Goal: Information Seeking & Learning: Learn about a topic

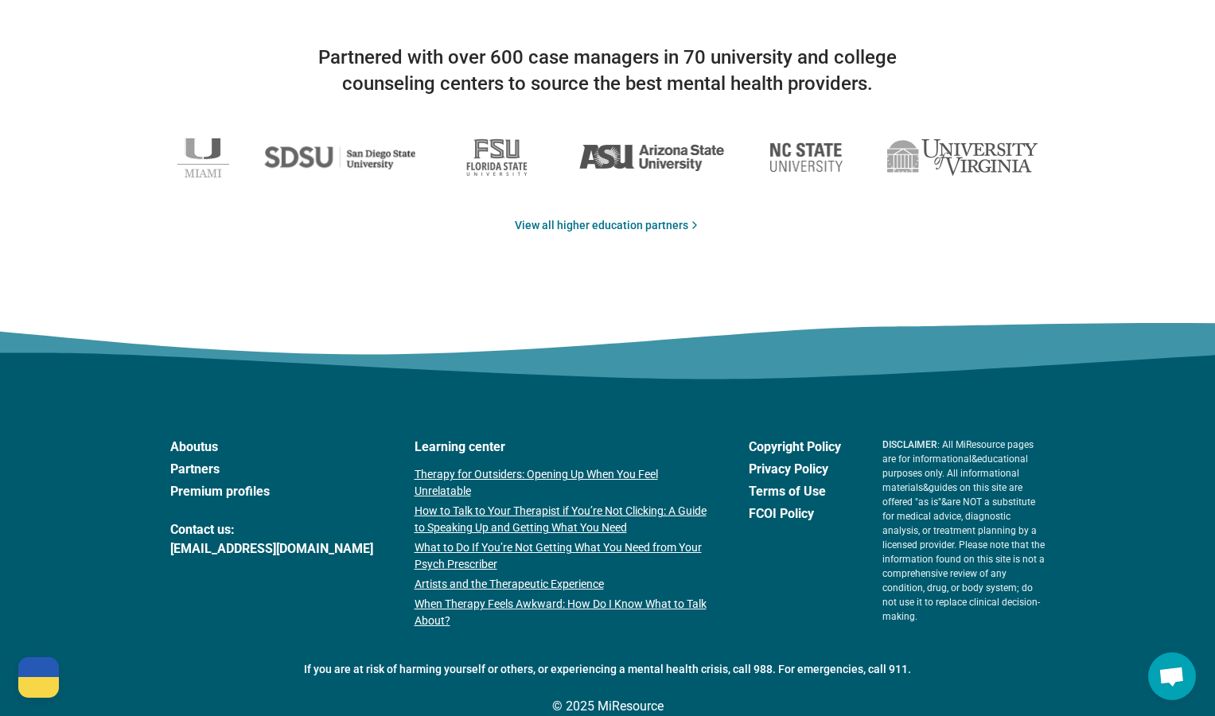
scroll to position [2614, 0]
click at [653, 150] on img at bounding box center [651, 157] width 146 height 28
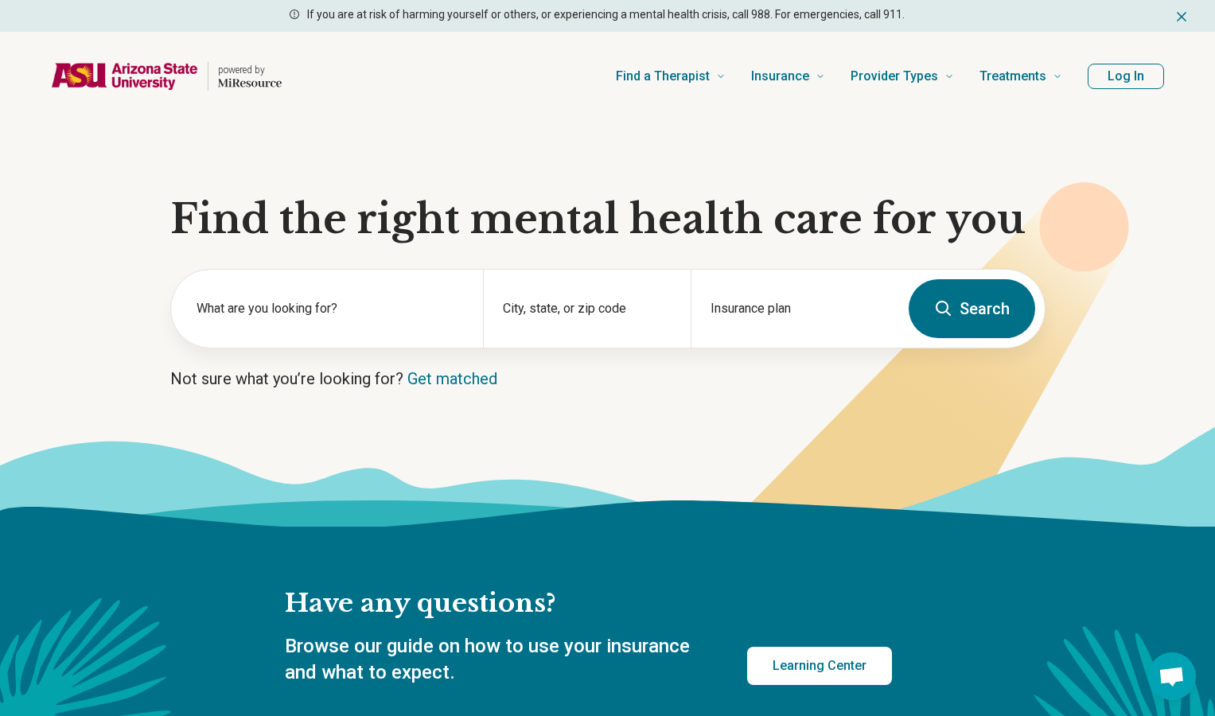
click at [1103, 71] on button "Log In" at bounding box center [1125, 76] width 76 height 25
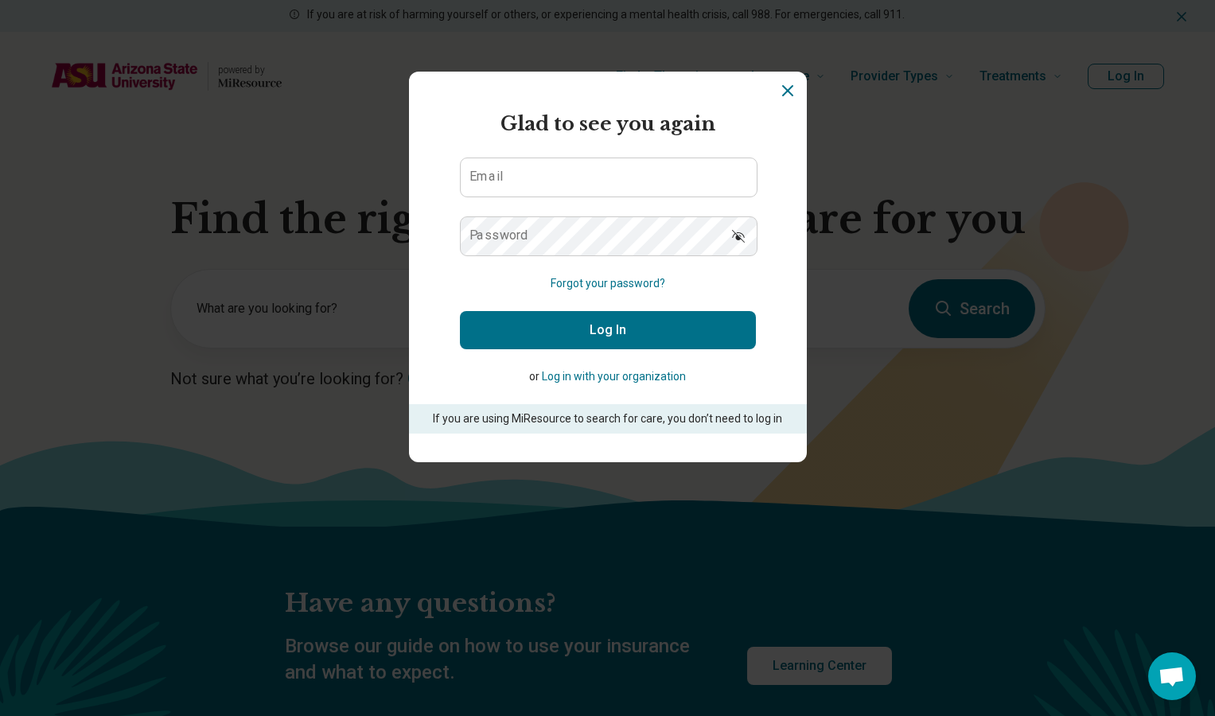
click at [780, 95] on icon "Dismiss" at bounding box center [787, 90] width 19 height 19
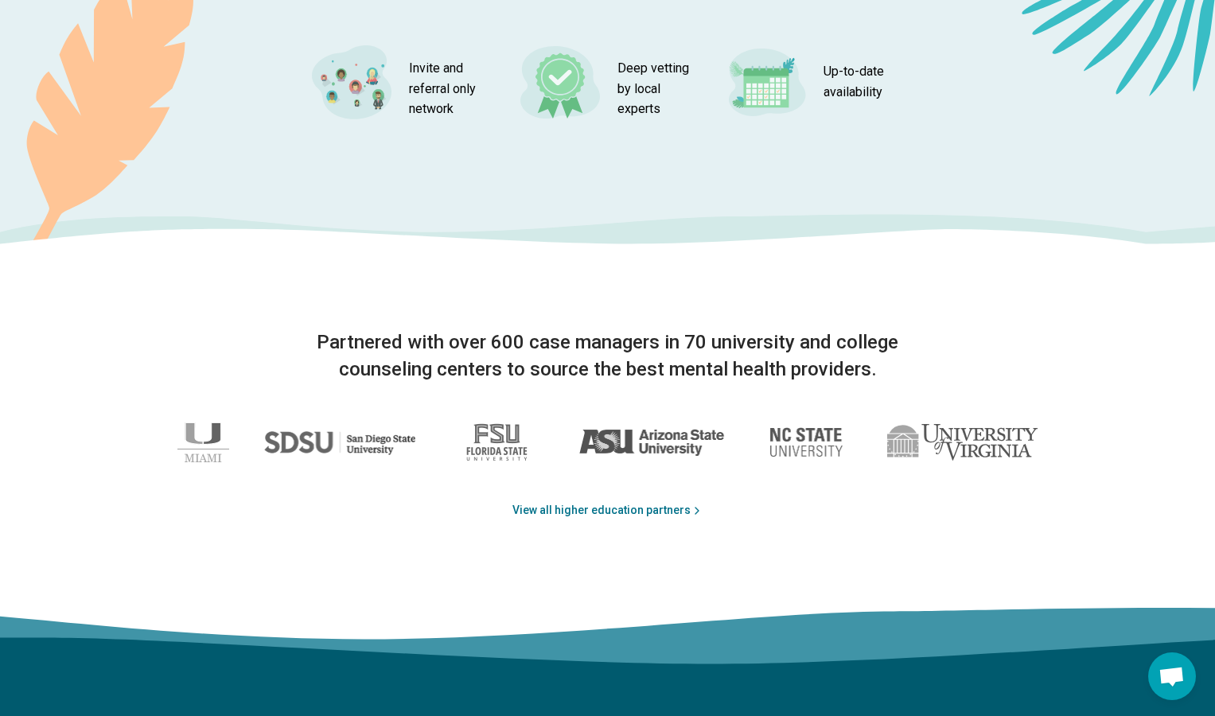
scroll to position [2594, 0]
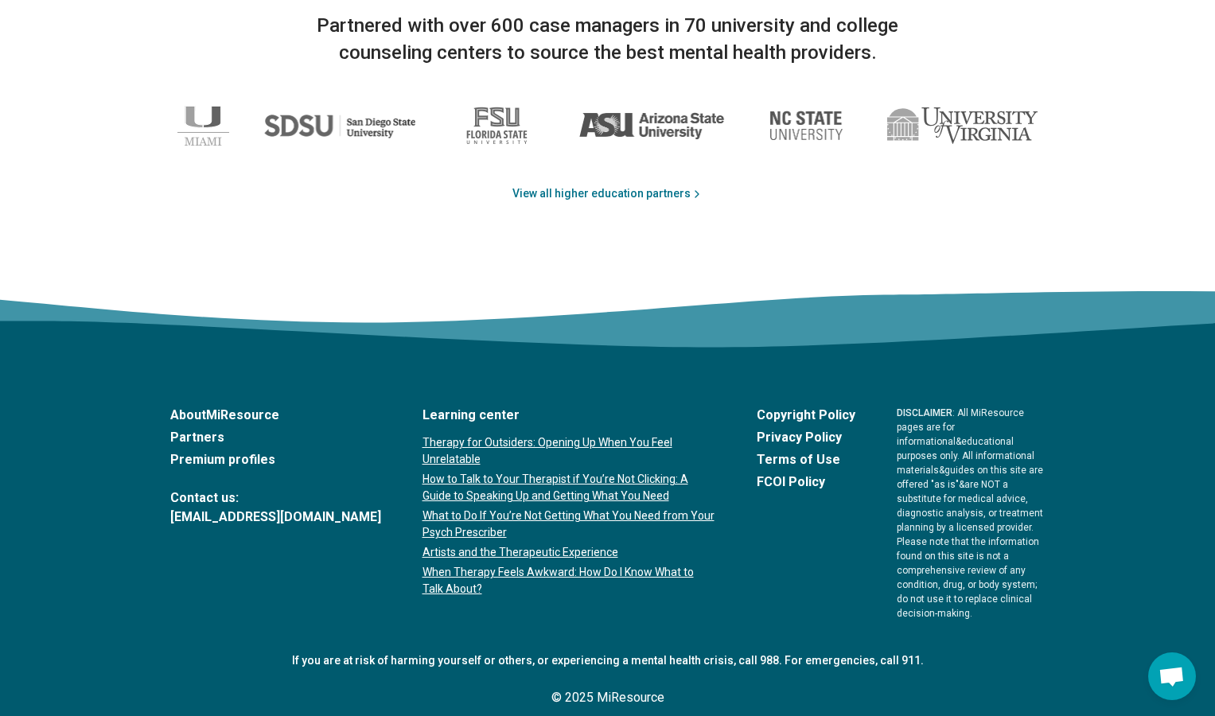
click at [210, 439] on link "Partners" at bounding box center [275, 437] width 211 height 19
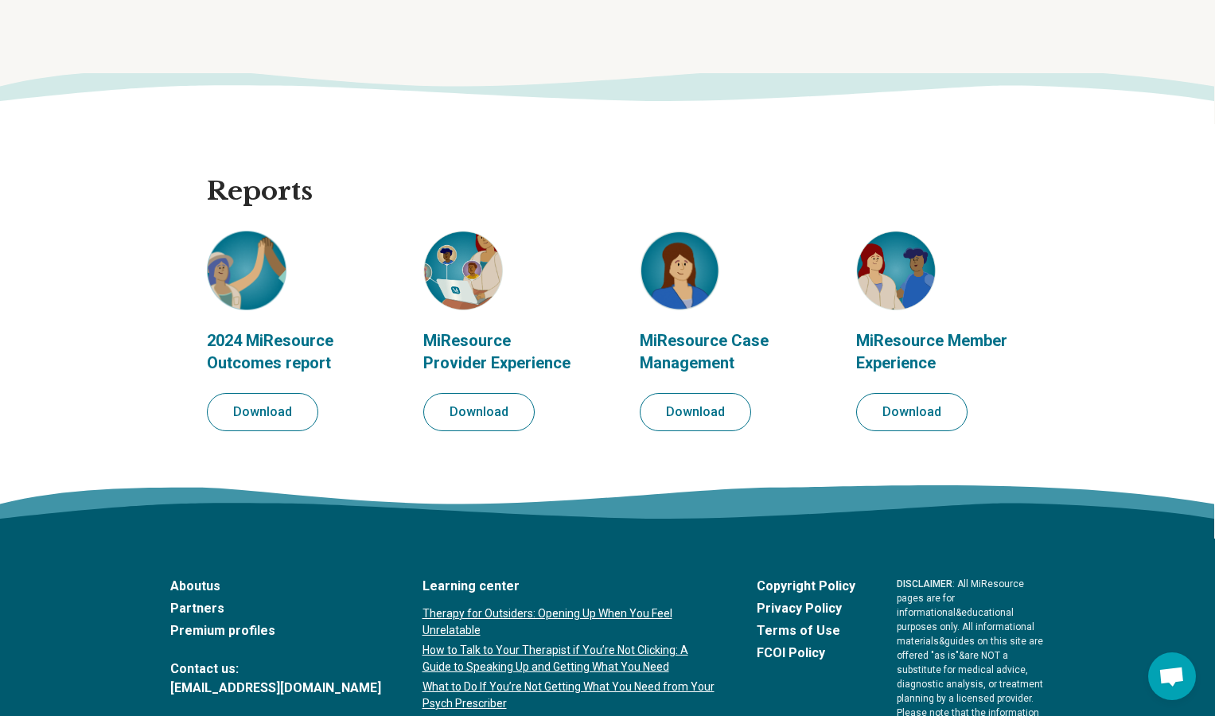
scroll to position [1710, 0]
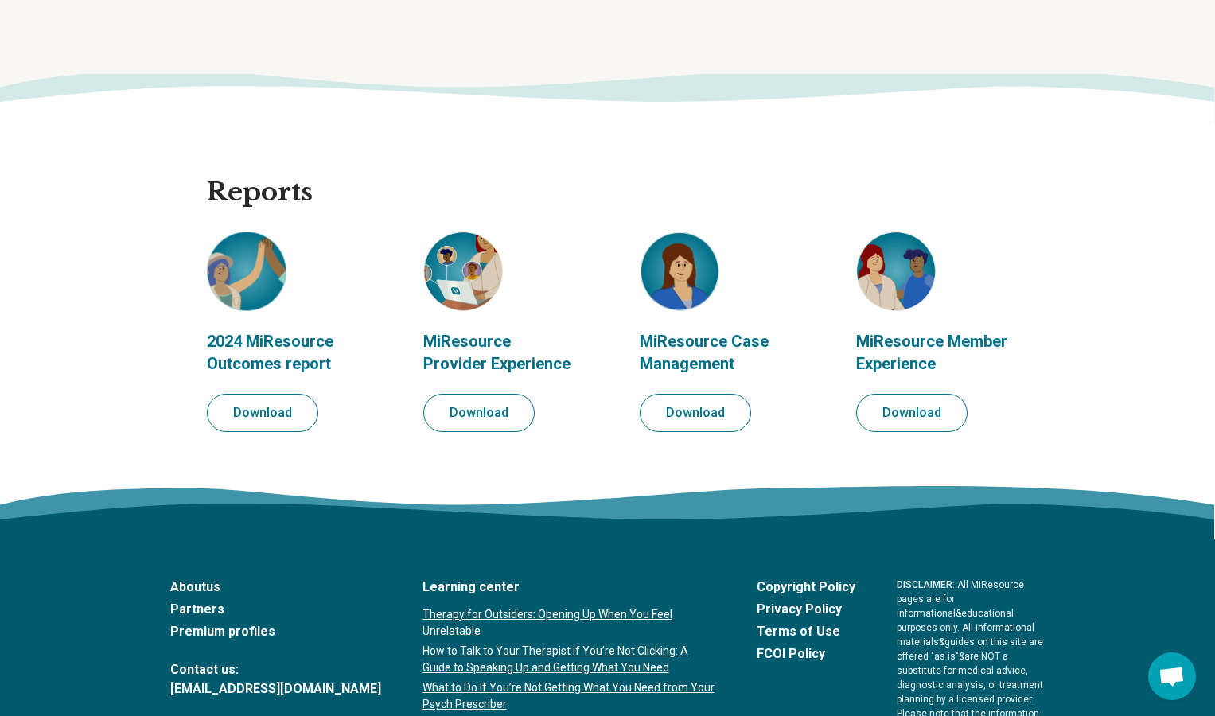
click at [465, 271] on img at bounding box center [463, 271] width 80 height 80
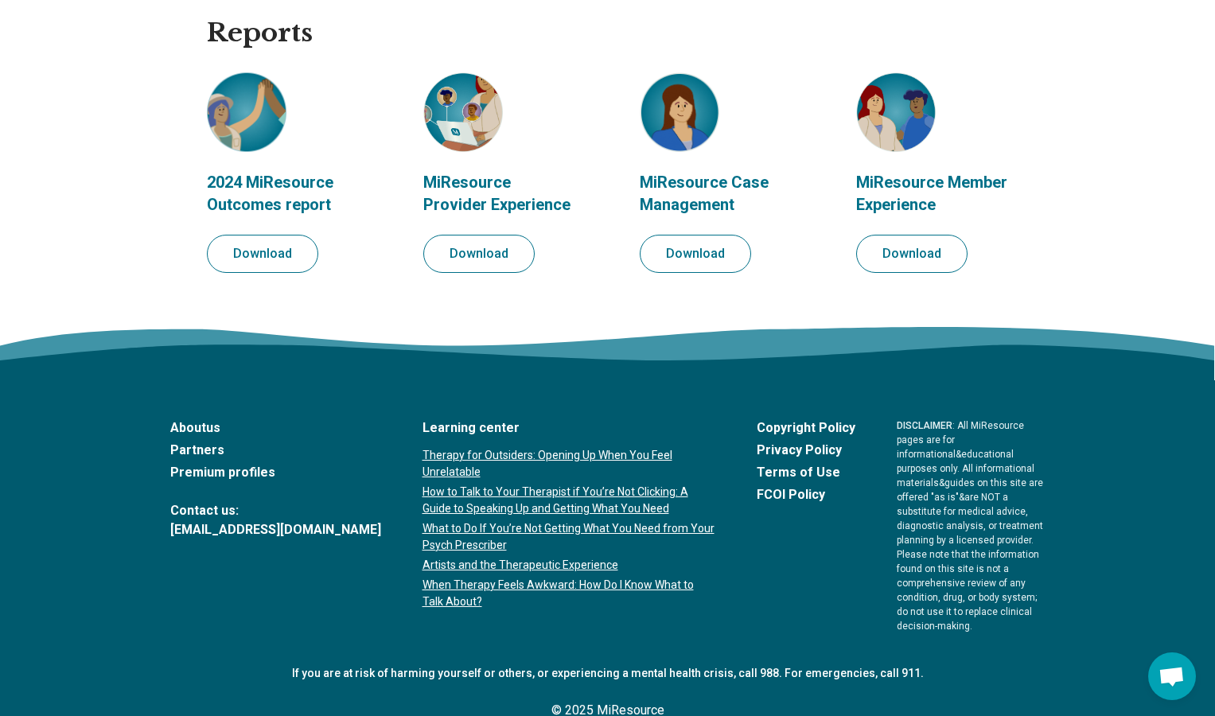
scroll to position [1873, 0]
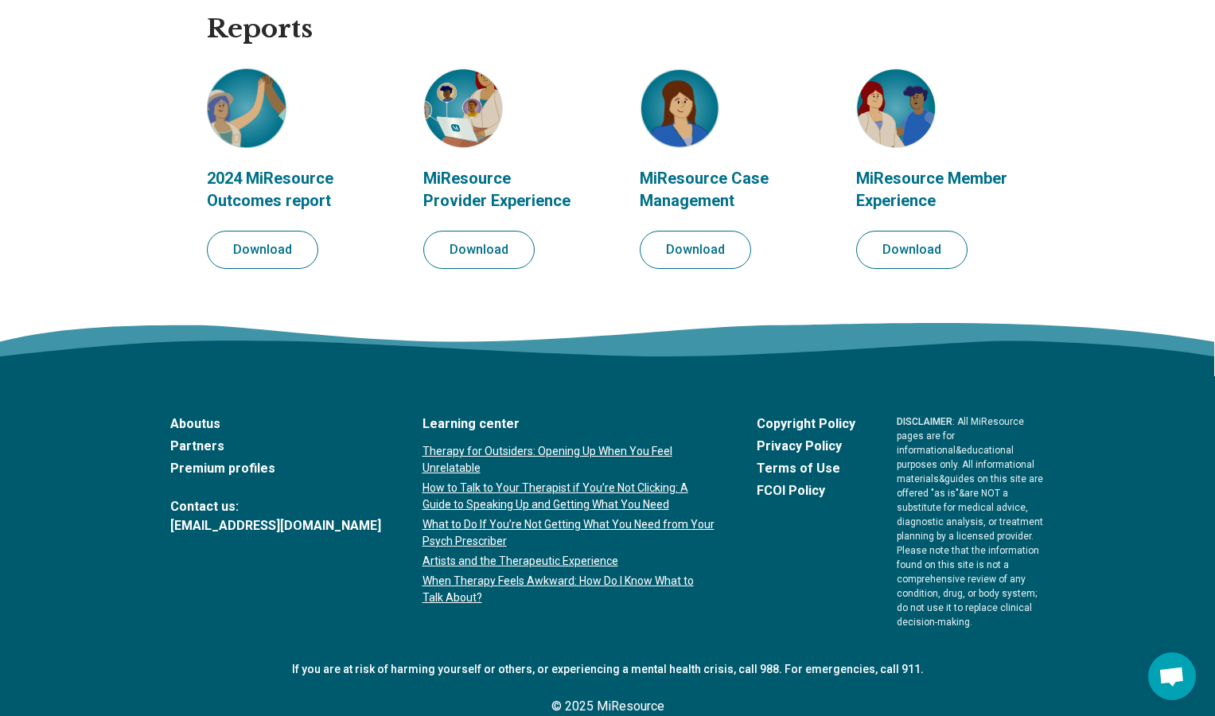
click at [255, 465] on link "Premium profiles" at bounding box center [275, 468] width 211 height 19
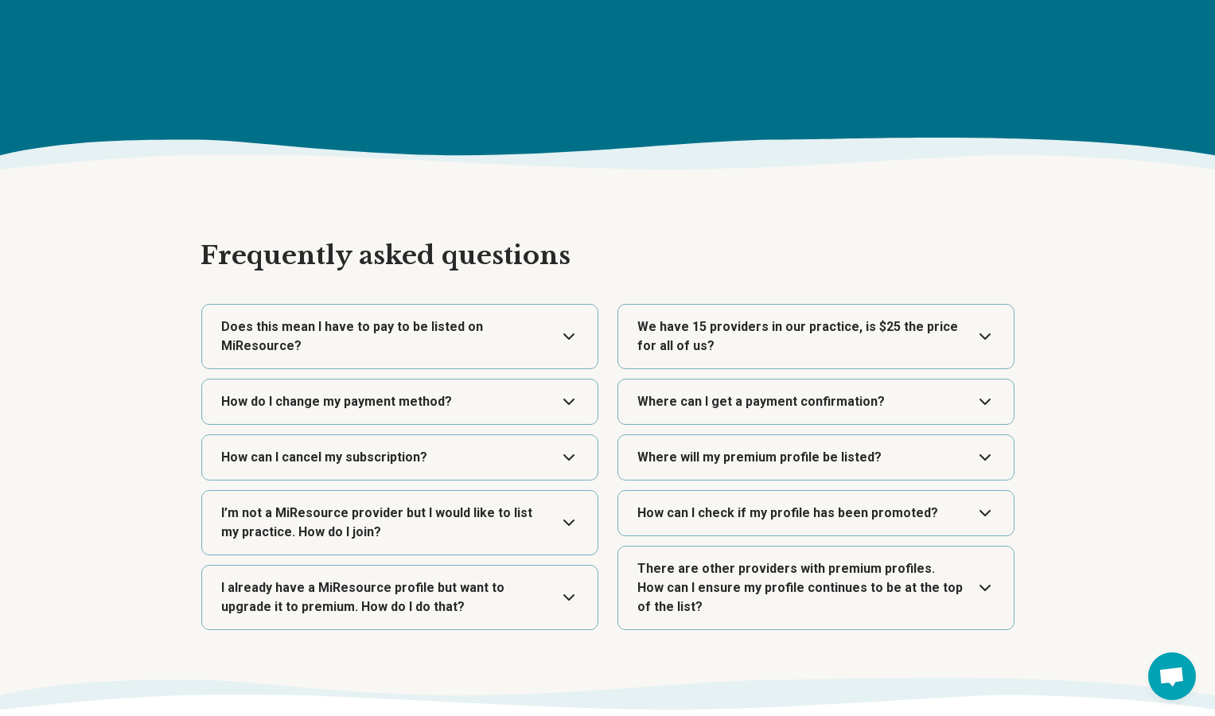
scroll to position [2566, 0]
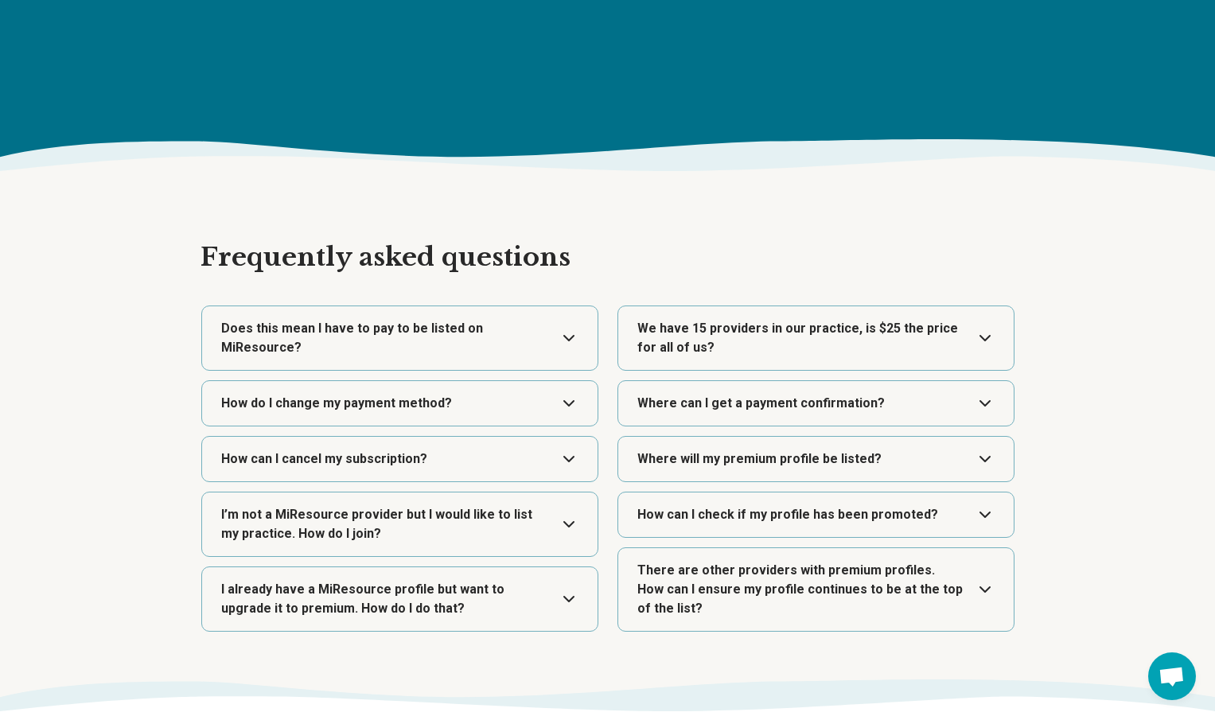
click at [483, 512] on button "Expand" at bounding box center [399, 524] width 383 height 64
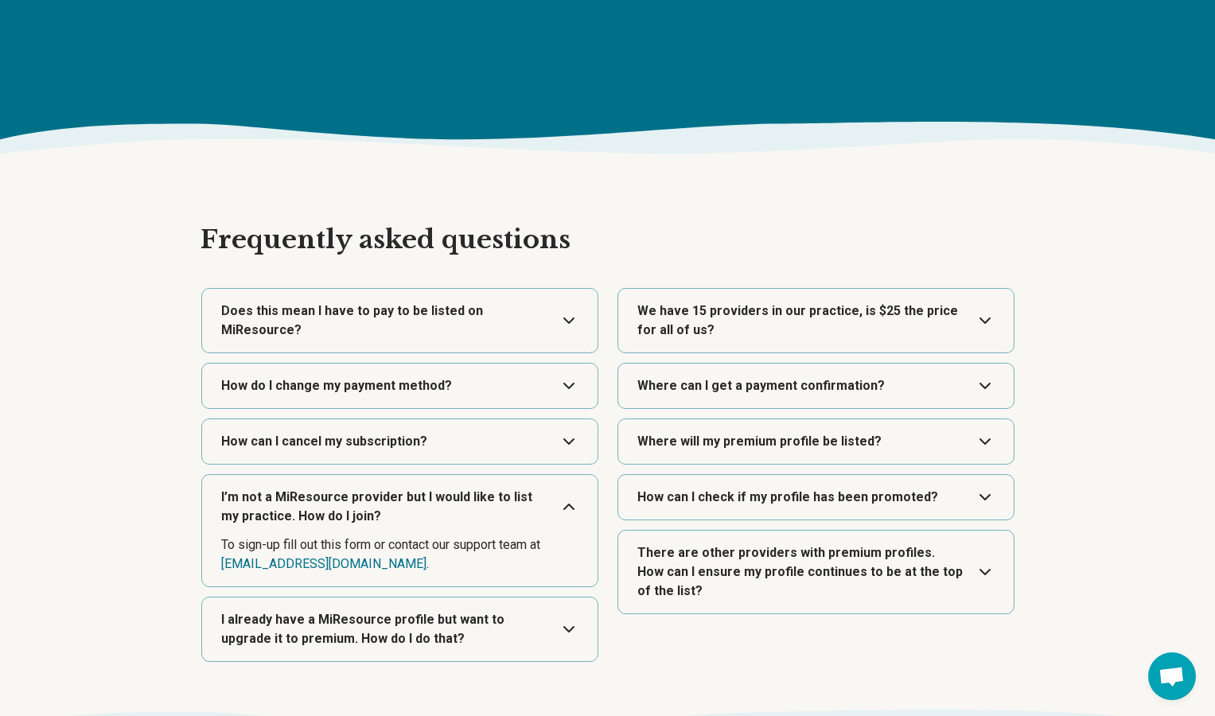
scroll to position [2590, 0]
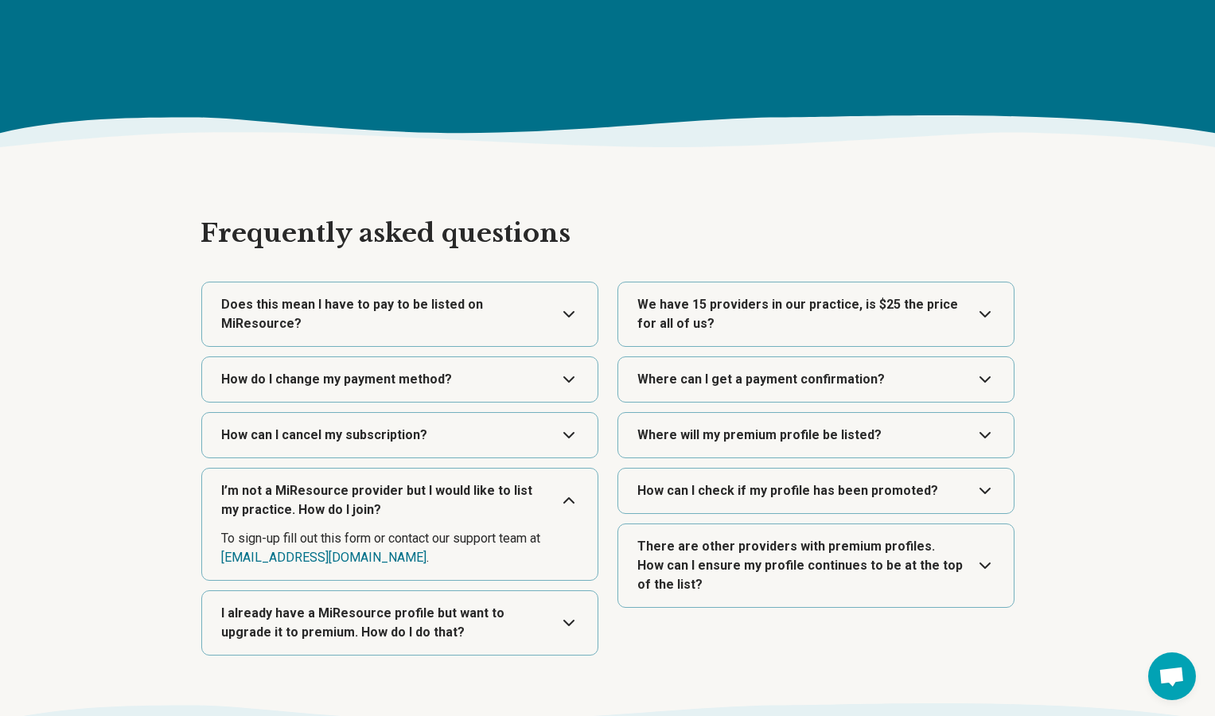
click at [496, 480] on button "Expand" at bounding box center [399, 501] width 383 height 64
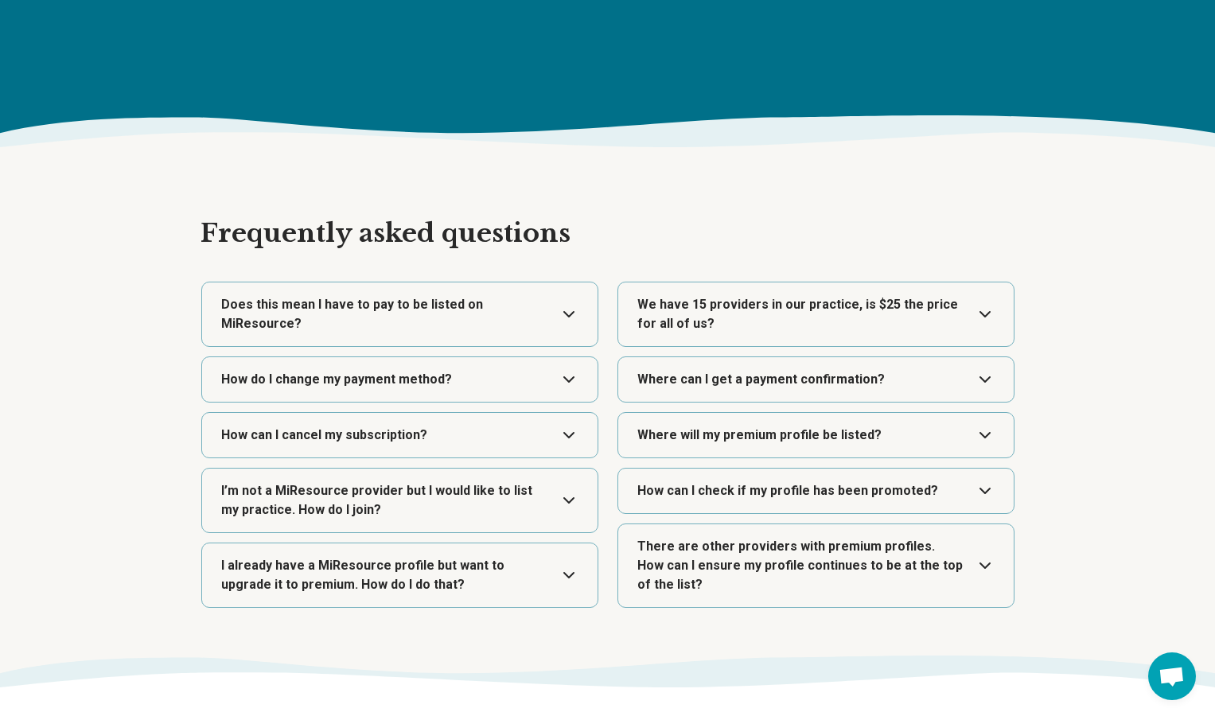
click at [487, 564] on button "Expand" at bounding box center [399, 575] width 383 height 64
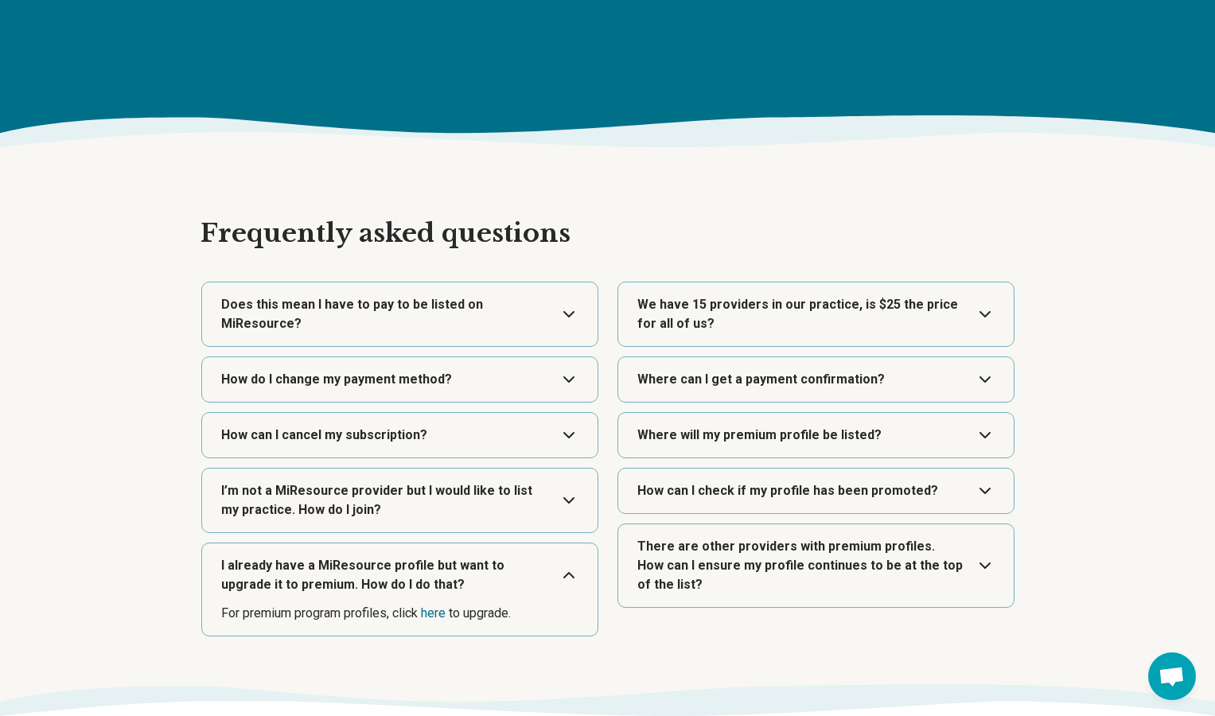
click at [534, 559] on button "Expand" at bounding box center [399, 575] width 383 height 64
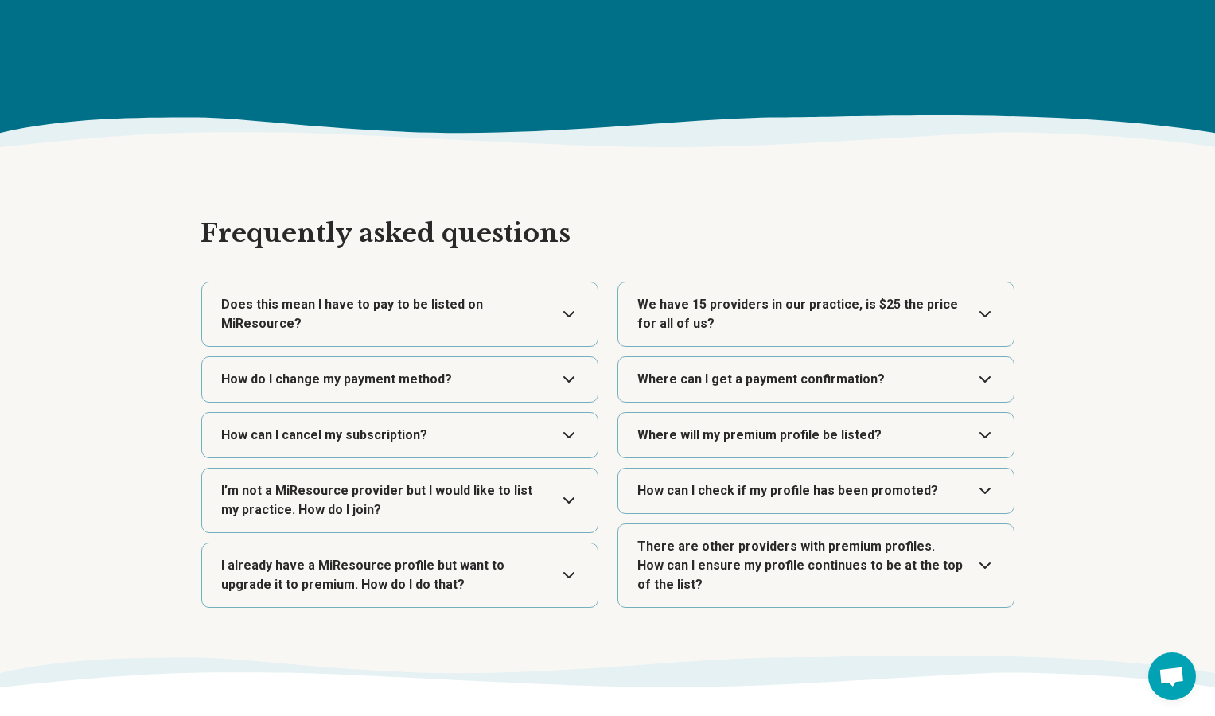
click at [432, 284] on button "Expand" at bounding box center [399, 314] width 383 height 64
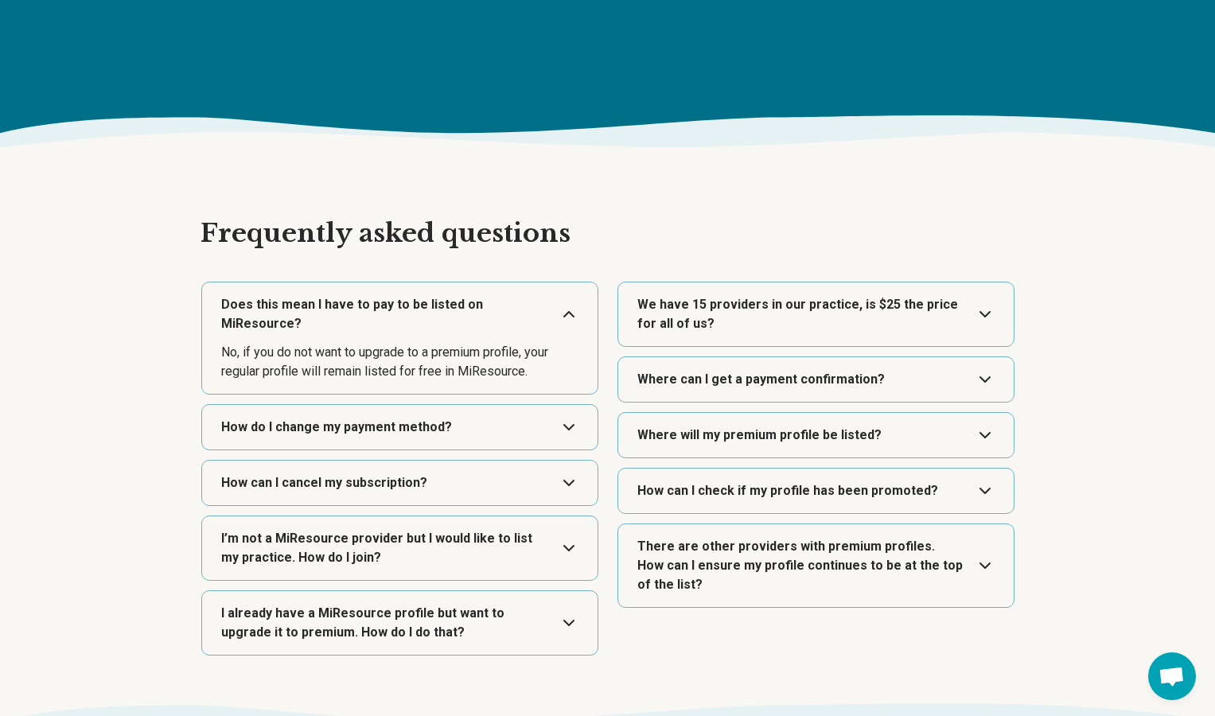
click at [428, 284] on button "Expand" at bounding box center [399, 314] width 383 height 64
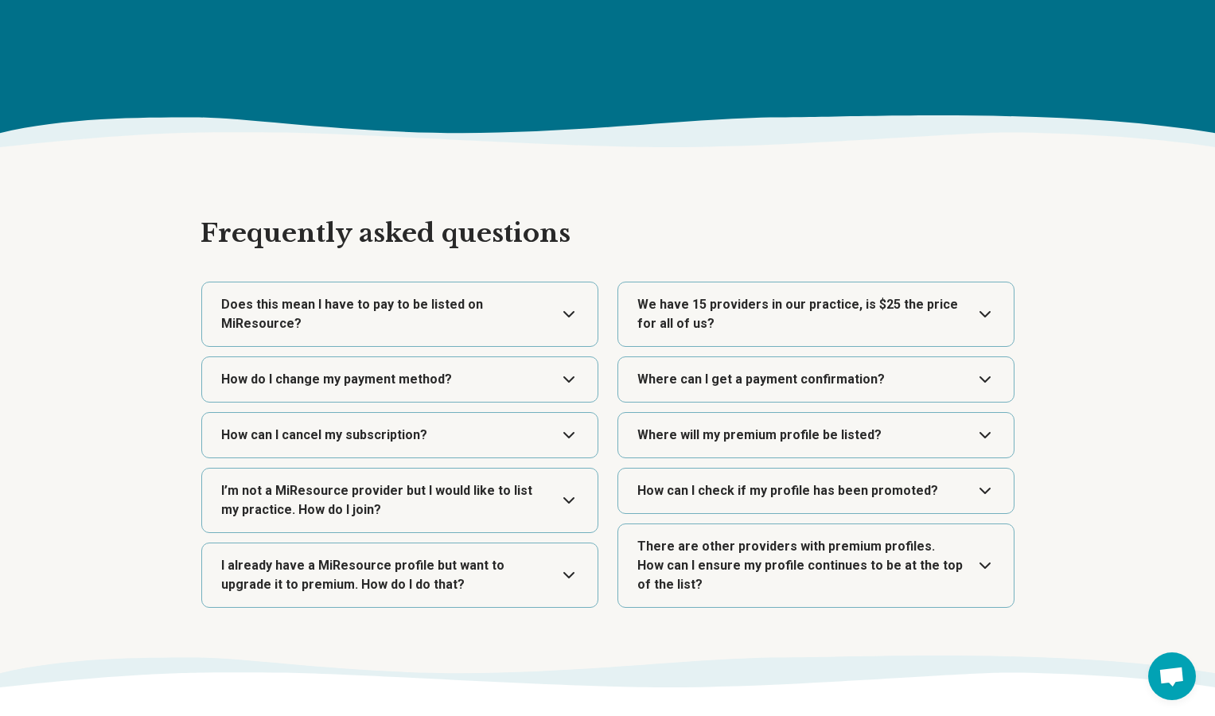
click at [480, 312] on button "Expand" at bounding box center [399, 314] width 383 height 64
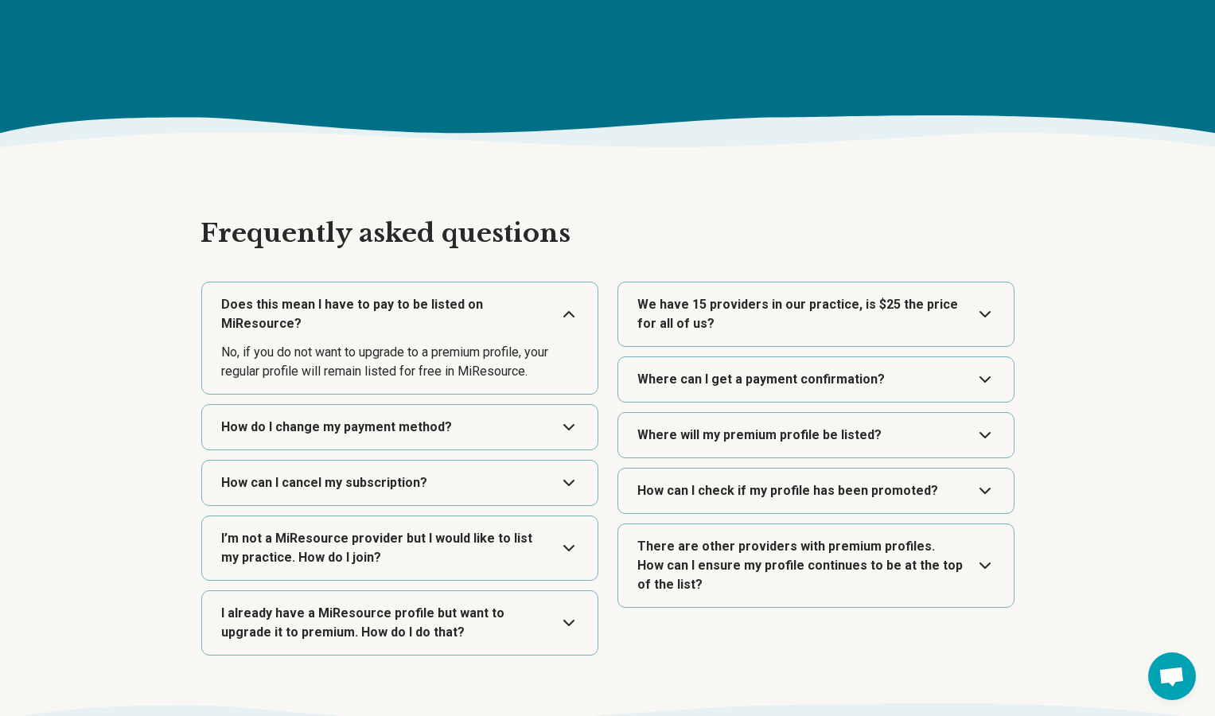
click at [519, 333] on button "Expand" at bounding box center [399, 314] width 383 height 64
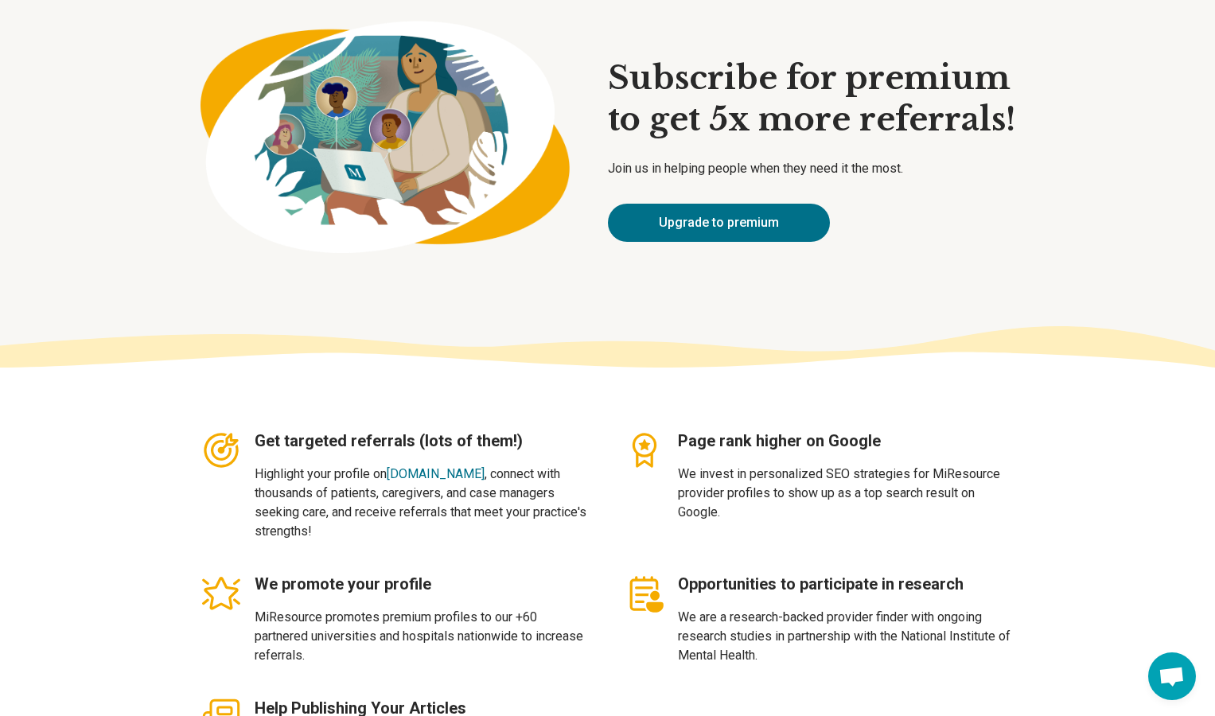
scroll to position [0, 0]
